Goal: Task Accomplishment & Management: Use online tool/utility

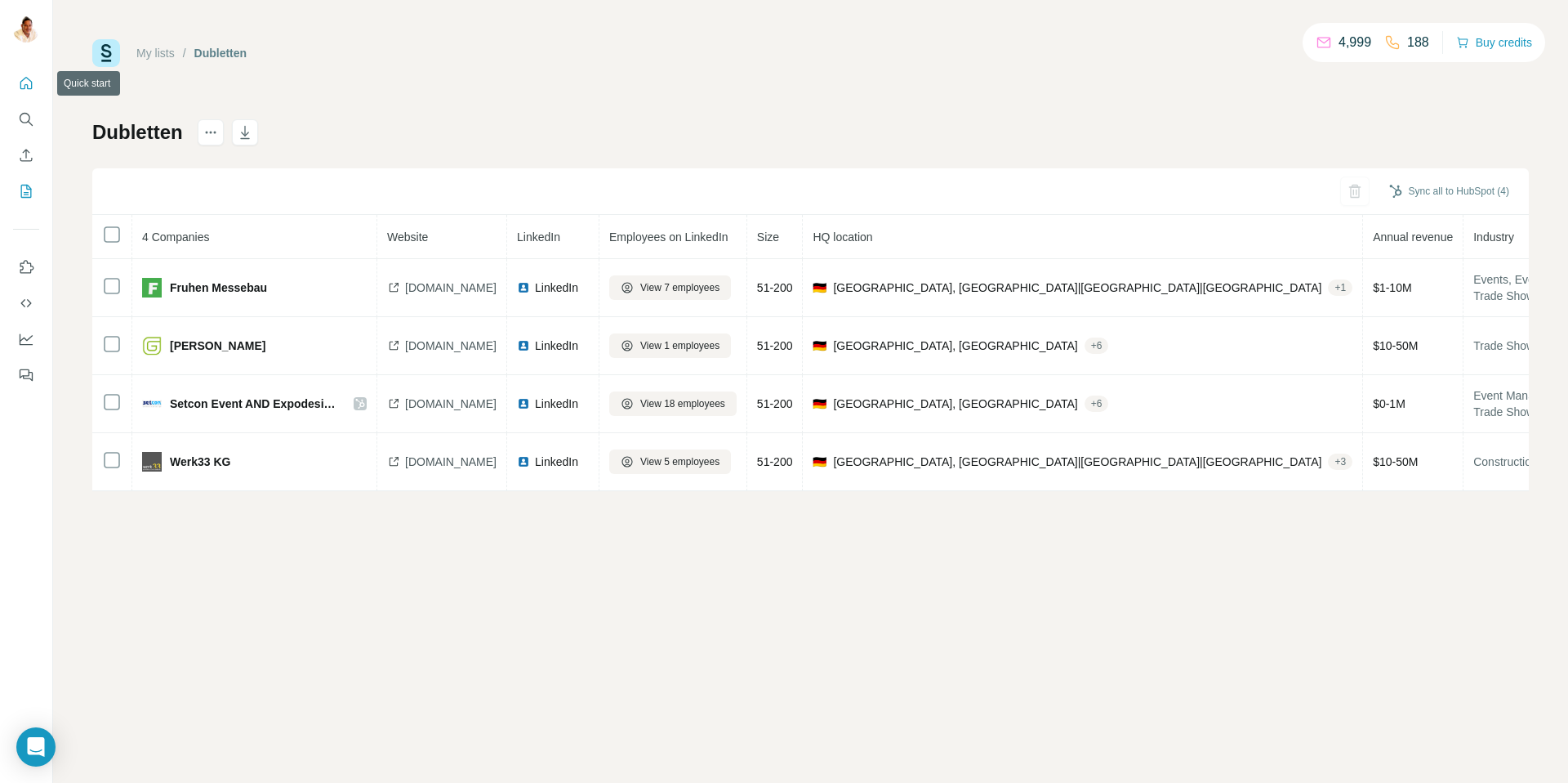
click at [32, 81] on icon "Quick start" at bounding box center [25, 83] width 16 height 16
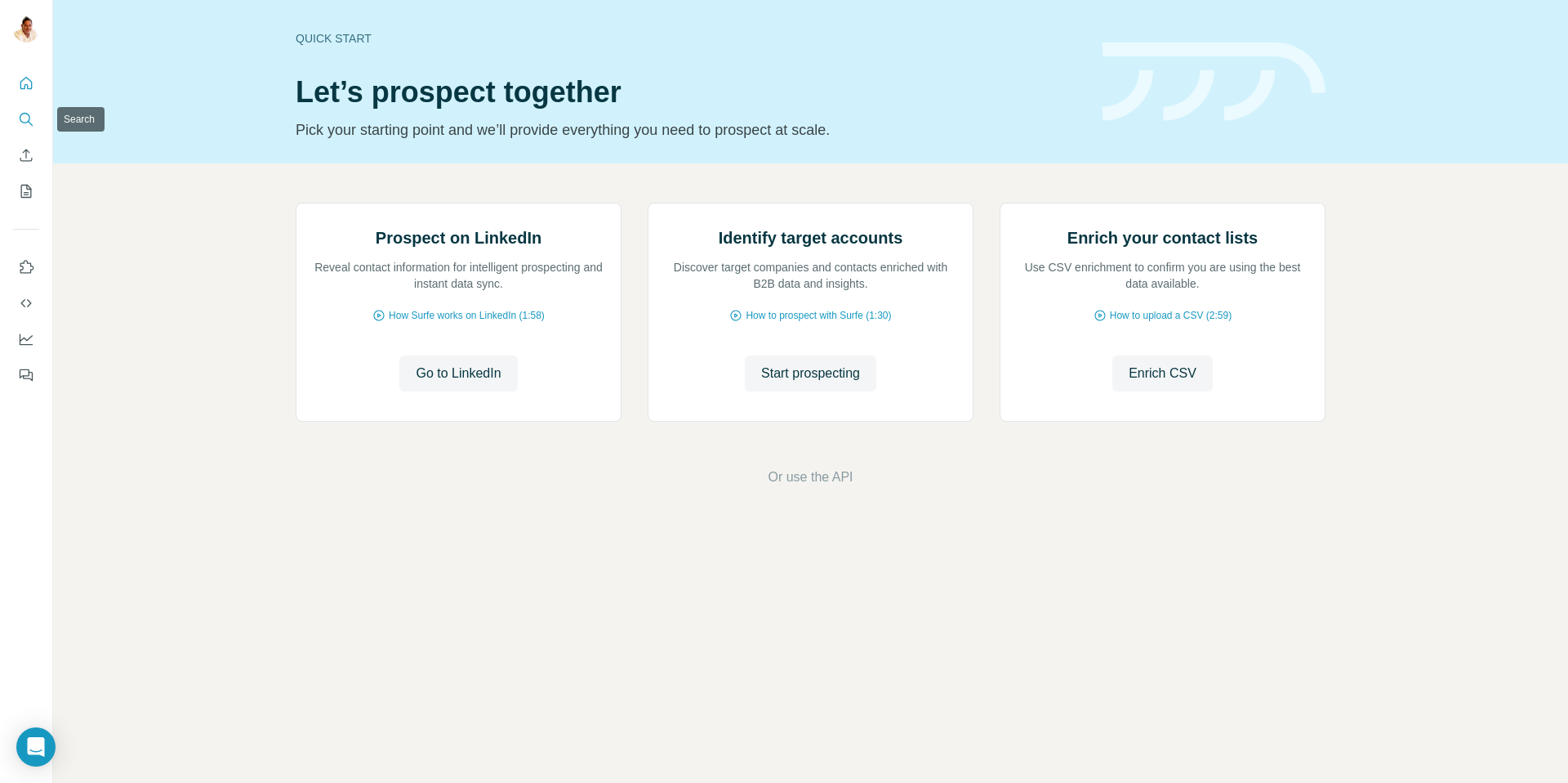
click at [23, 118] on icon "Search" at bounding box center [25, 118] width 16 height 16
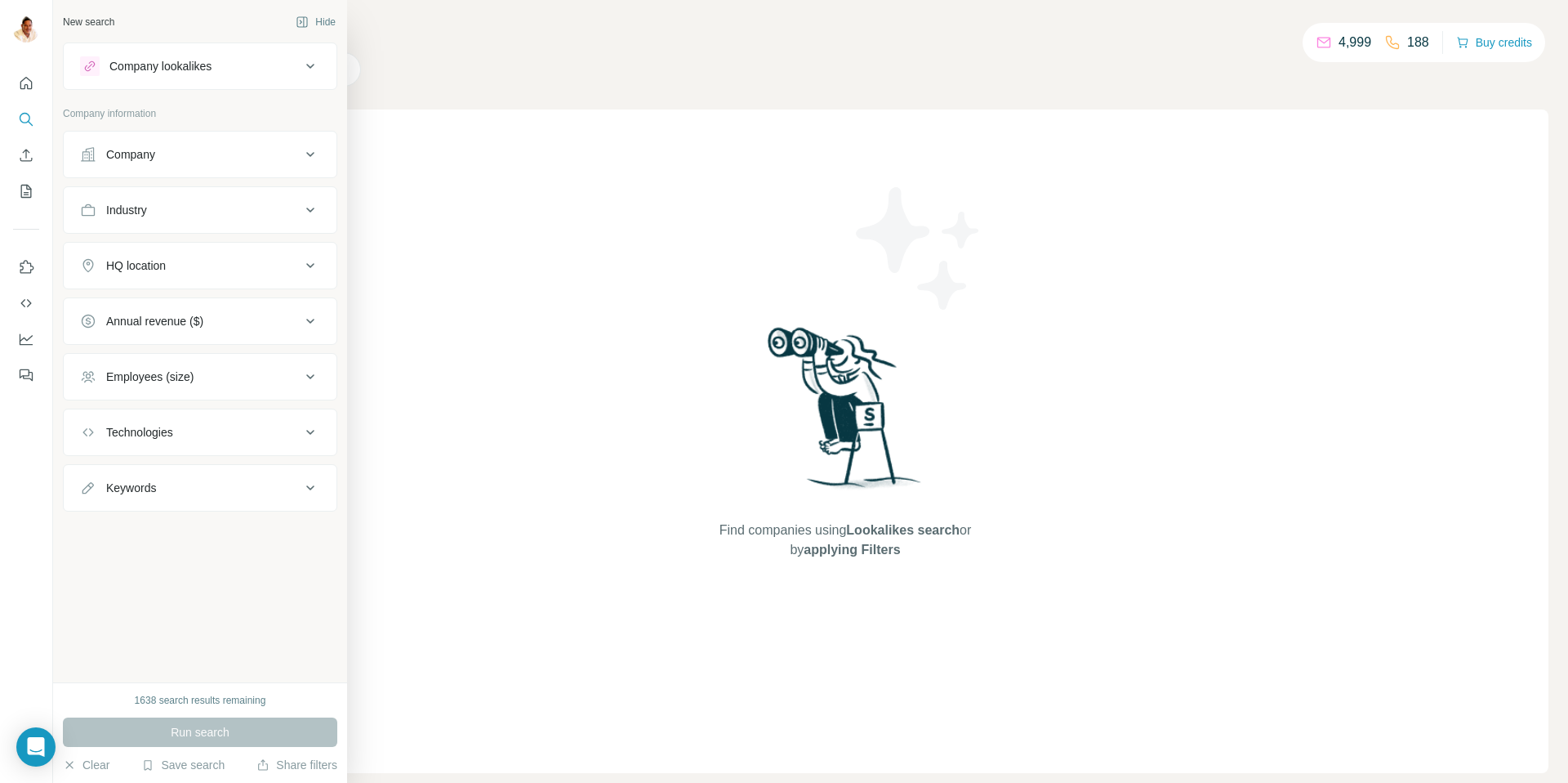
click at [161, 155] on div "Company" at bounding box center [190, 154] width 221 height 16
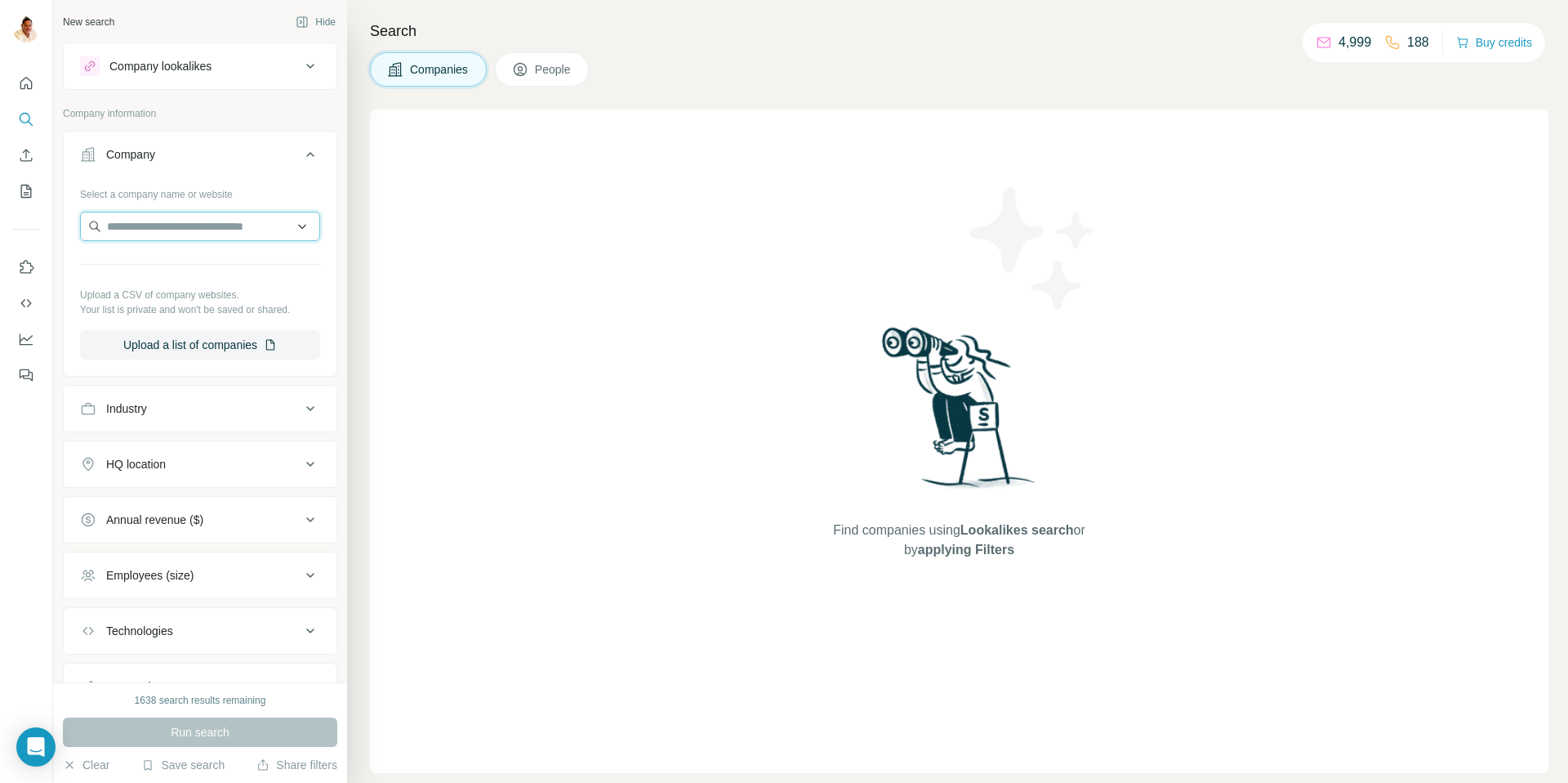
click at [199, 222] on input "text" at bounding box center [200, 226] width 241 height 29
paste input "**********"
type input "**********"
click at [199, 263] on div "Bcb Family [DOMAIN_NAME]" at bounding box center [200, 270] width 232 height 44
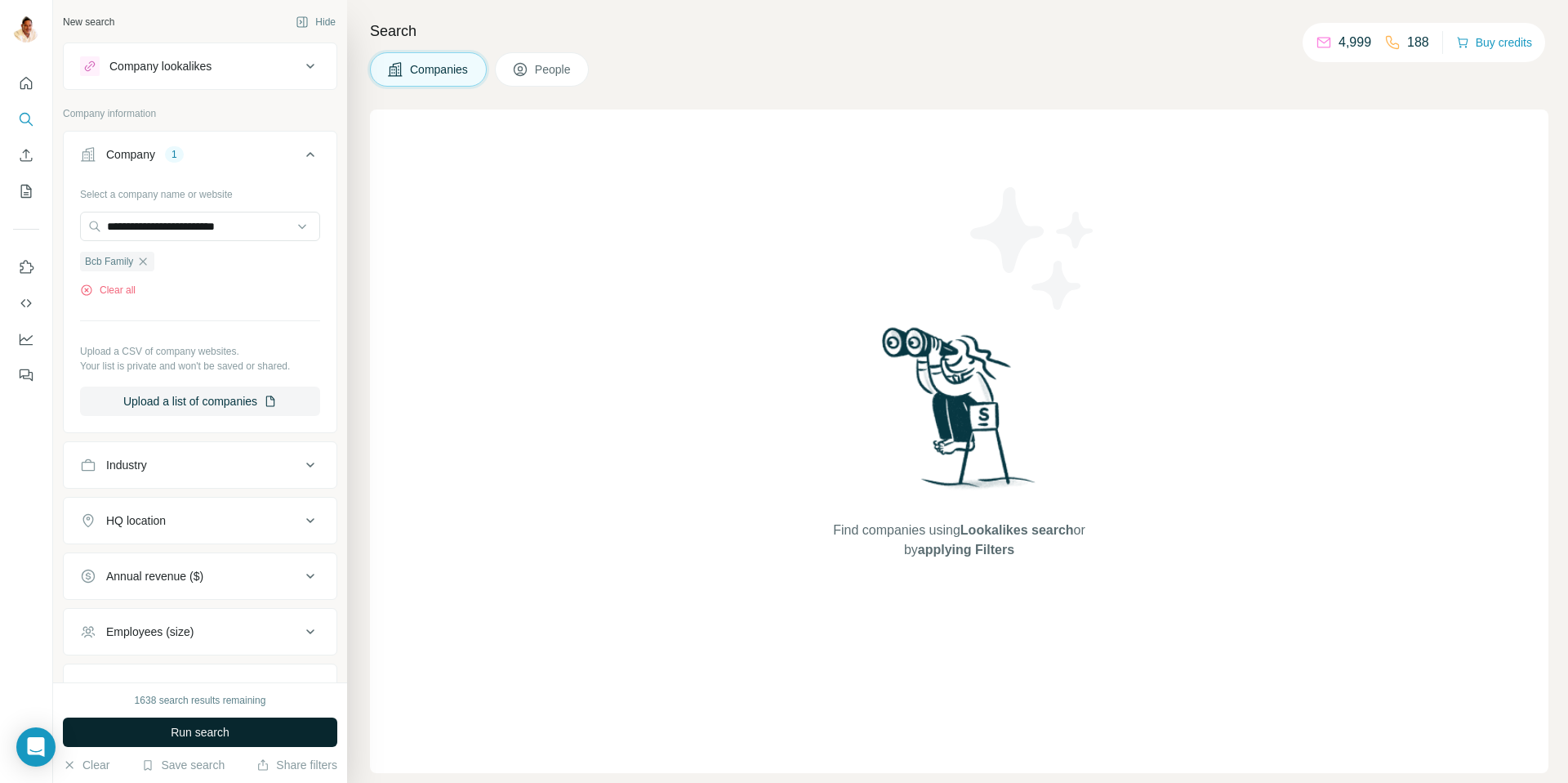
click at [225, 730] on span "Run search" at bounding box center [200, 731] width 59 height 16
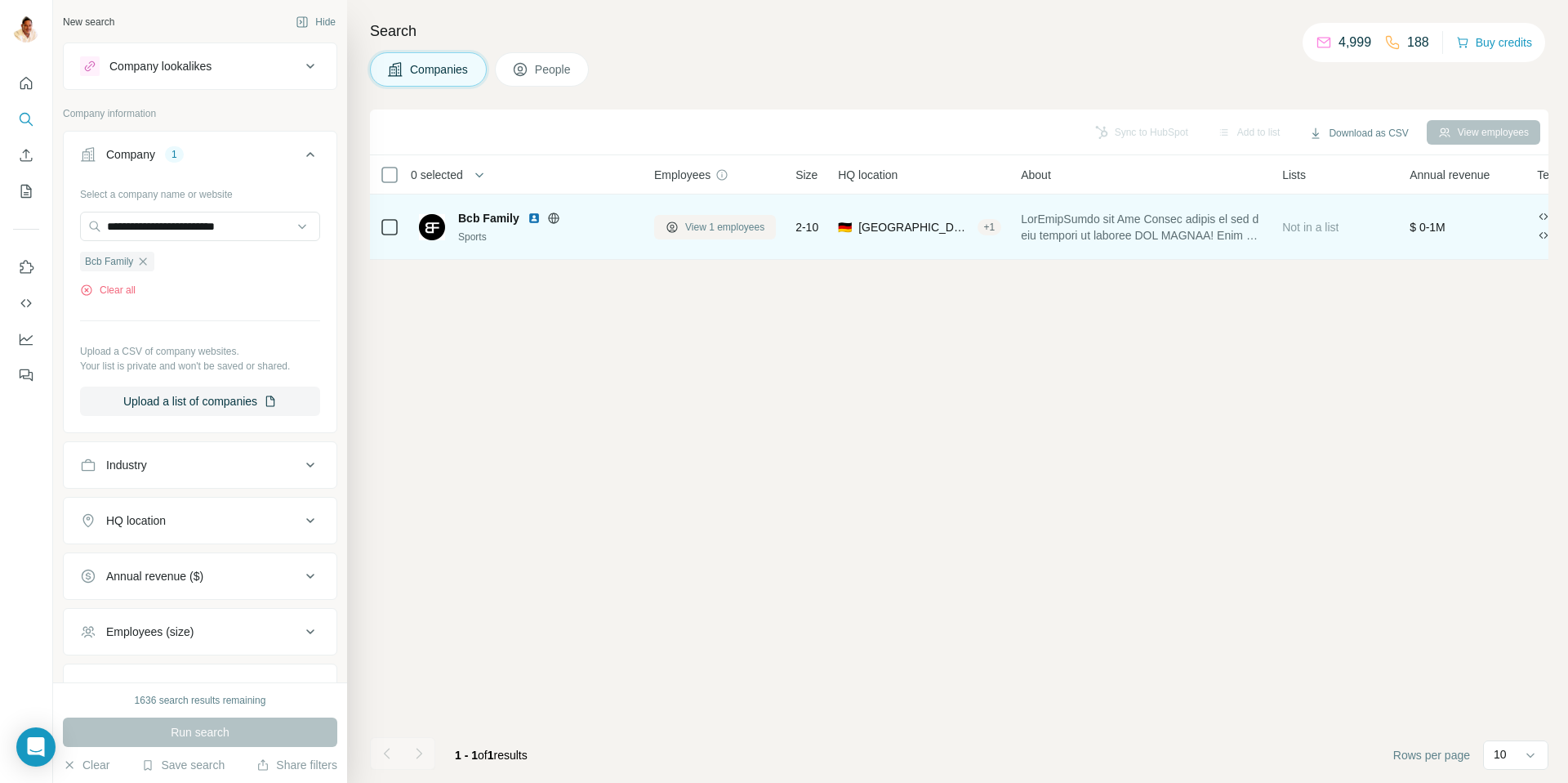
click at [739, 225] on span "View 1 employees" at bounding box center [724, 227] width 79 height 15
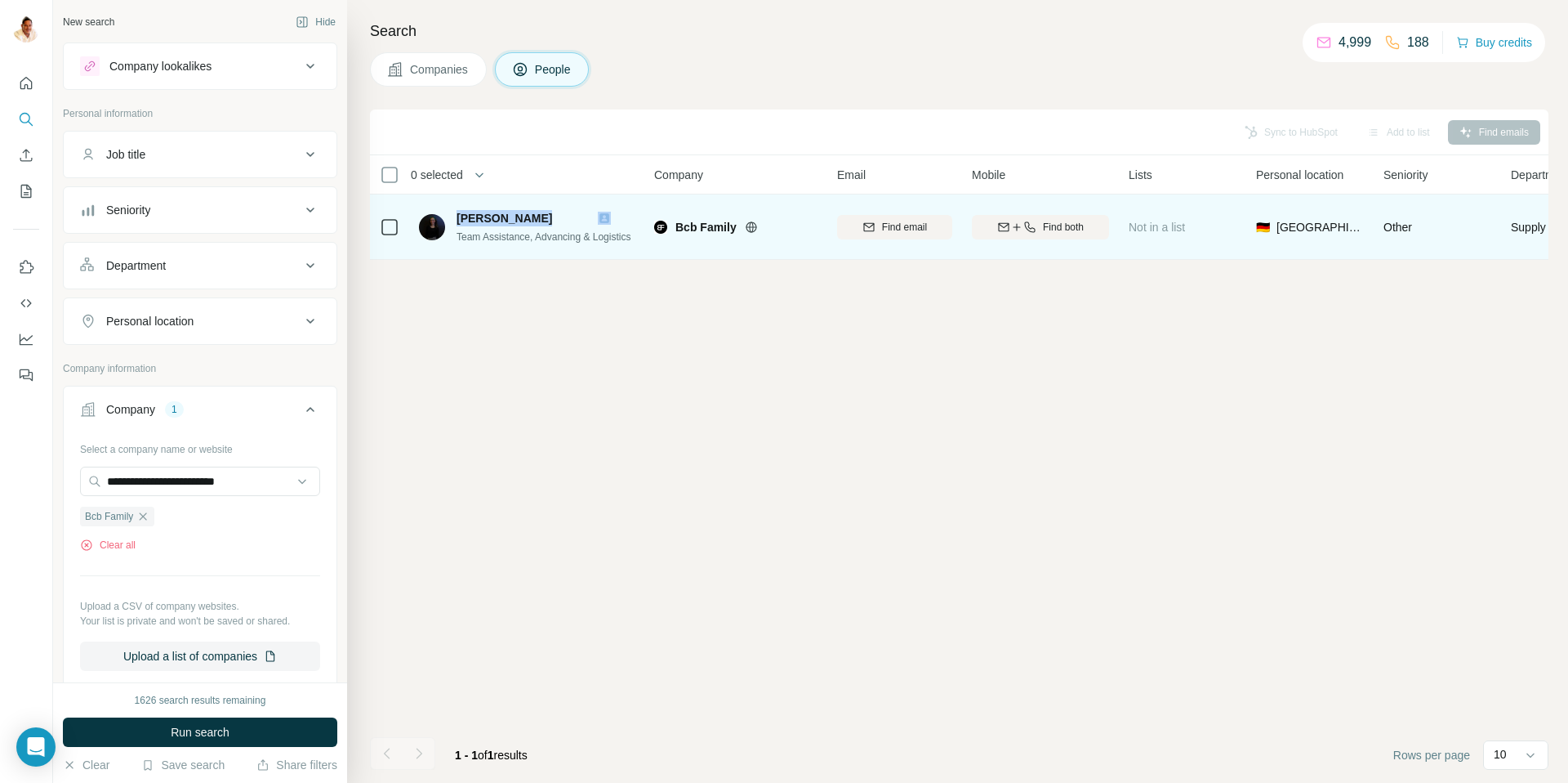
drag, startPoint x: 458, startPoint y: 216, endPoint x: 588, endPoint y: 218, distance: 130.0
click at [603, 211] on div "[PERSON_NAME]" at bounding box center [543, 217] width 174 height 16
click at [1055, 227] on span "Find both" at bounding box center [1063, 227] width 40 height 15
click at [459, 218] on span "[PERSON_NAME]" at bounding box center [505, 218] width 96 height 13
drag, startPoint x: 457, startPoint y: 217, endPoint x: 604, endPoint y: 219, distance: 147.0
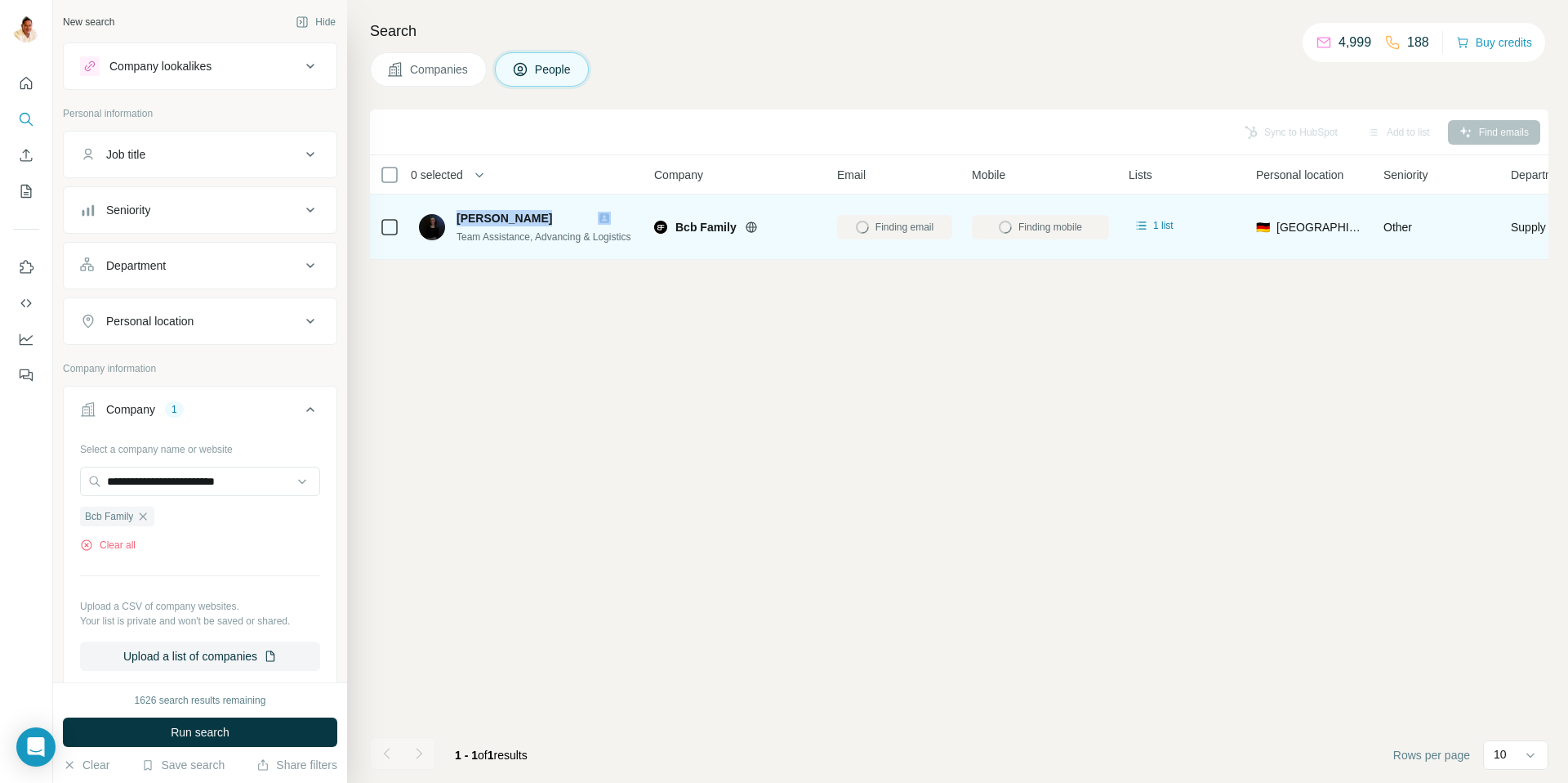
click at [607, 219] on div "[PERSON_NAME]" at bounding box center [543, 217] width 174 height 16
copy span "[PERSON_NAME]"
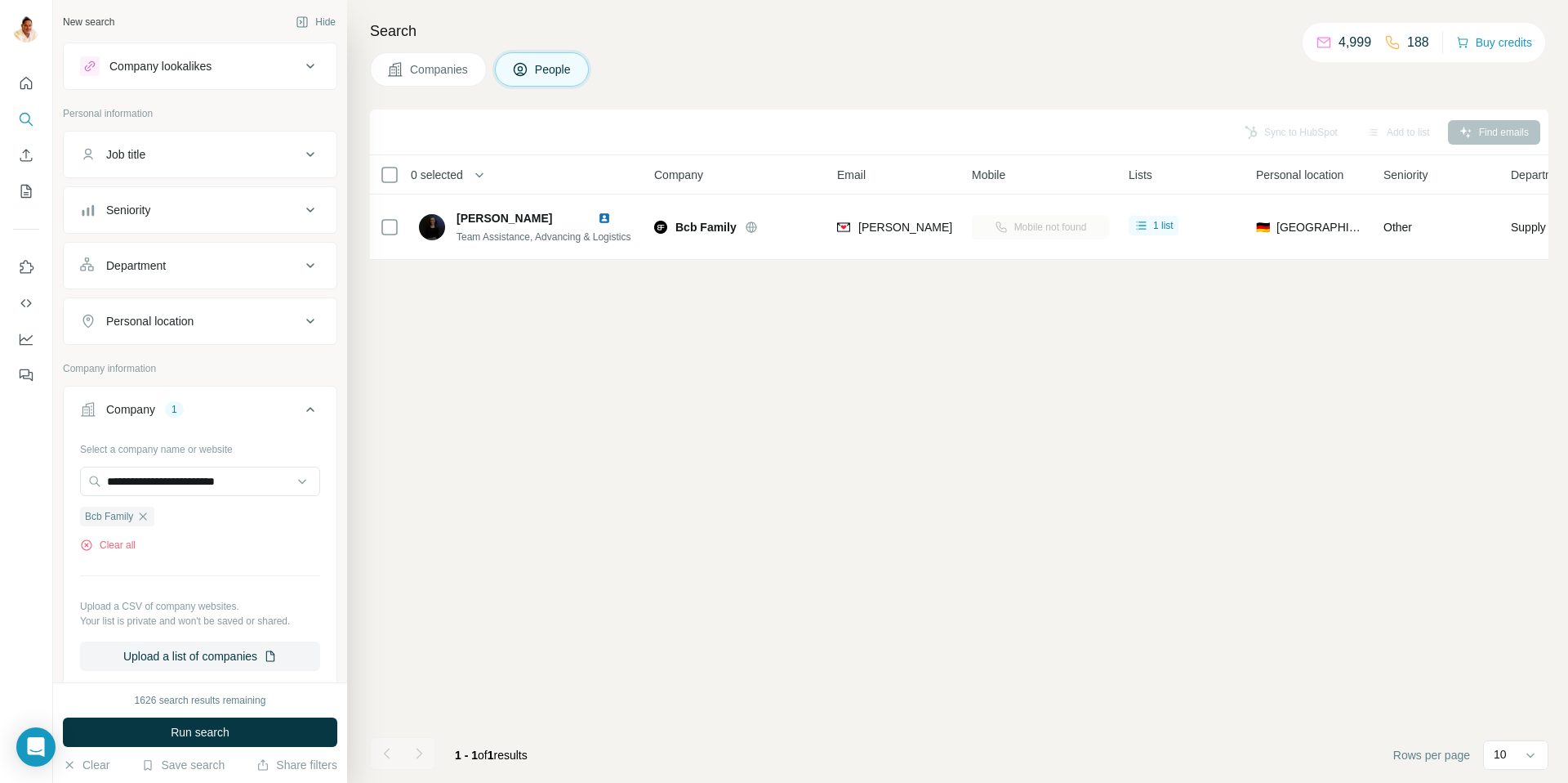
click at [1277, 129] on div "Sync to HubSpot Add to list Find emails" at bounding box center [959, 132] width 1162 height 28
click at [1233, 131] on button "Sync to HubSpot (1)" at bounding box center [1254, 133] width 131 height 24
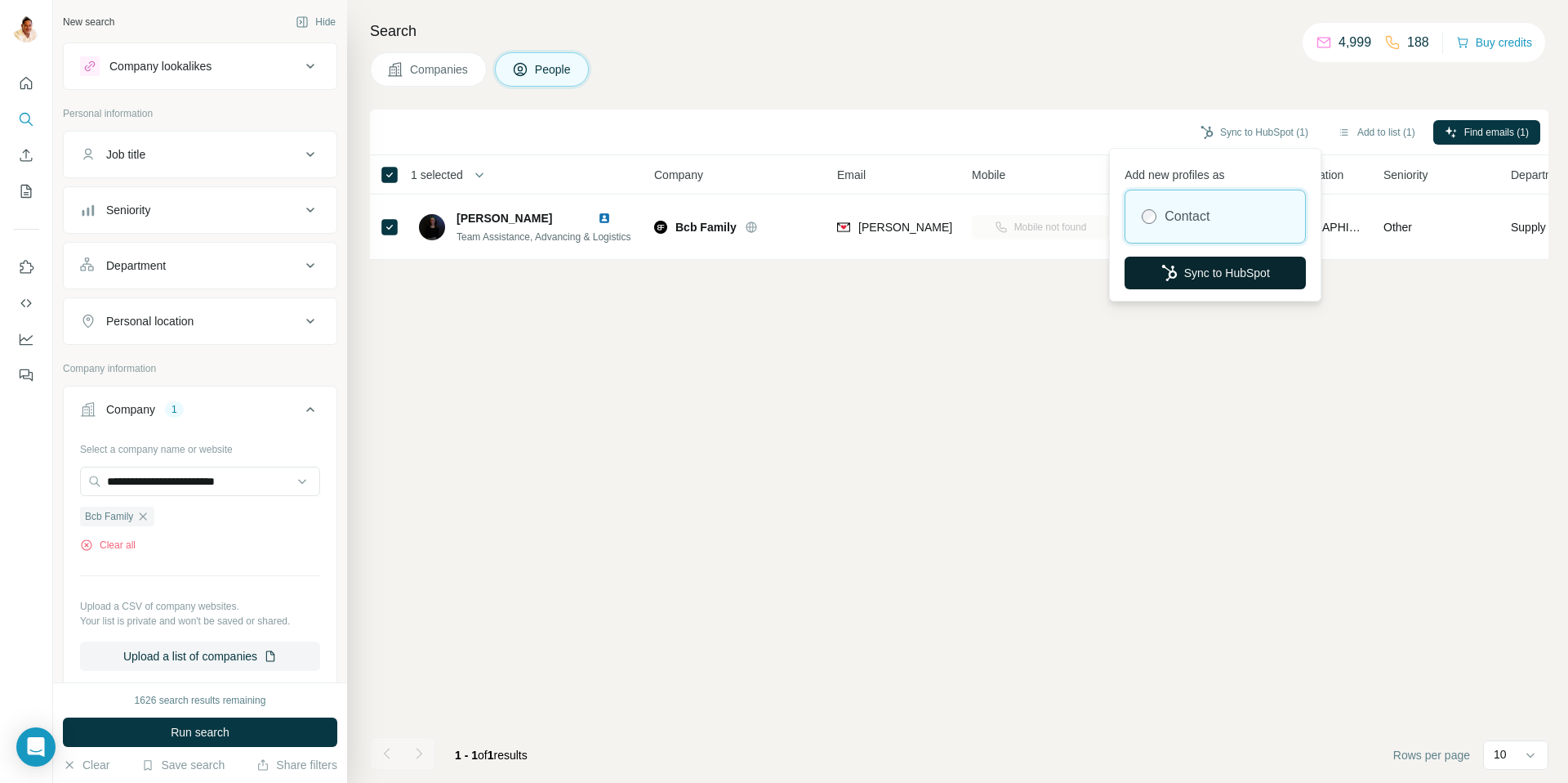
click at [1216, 273] on button "Sync to HubSpot" at bounding box center [1215, 273] width 181 height 33
